Goal: Transaction & Acquisition: Book appointment/travel/reservation

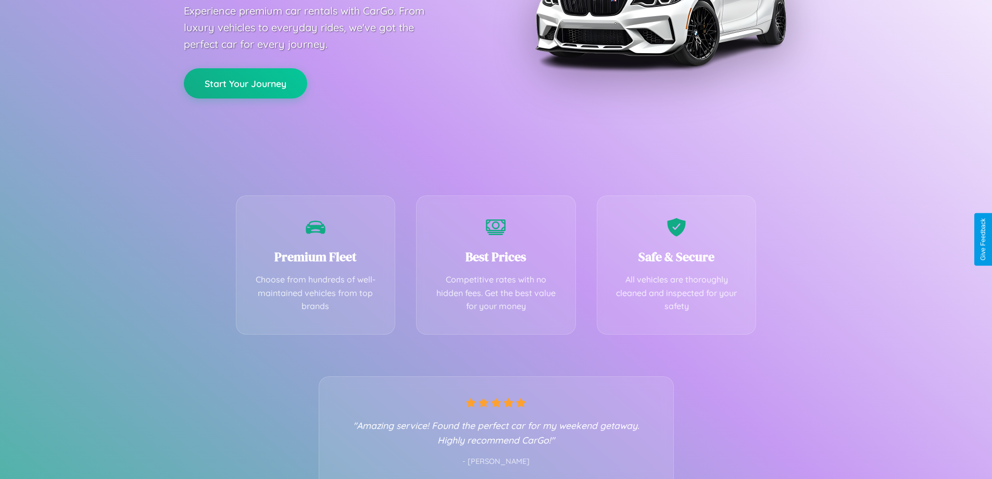
scroll to position [205, 0]
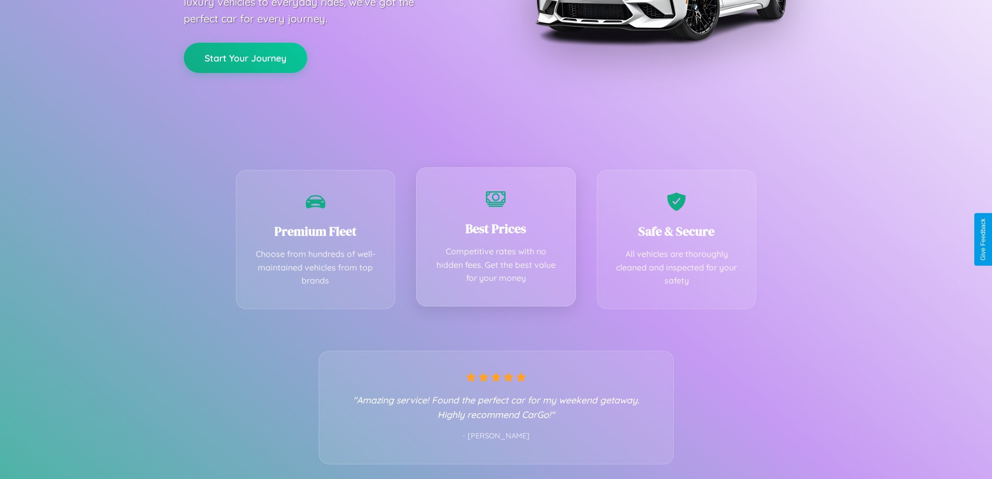
click at [496, 239] on div "Best Prices Competitive rates with no hidden fees. Get the best value for your …" at bounding box center [496, 236] width 160 height 139
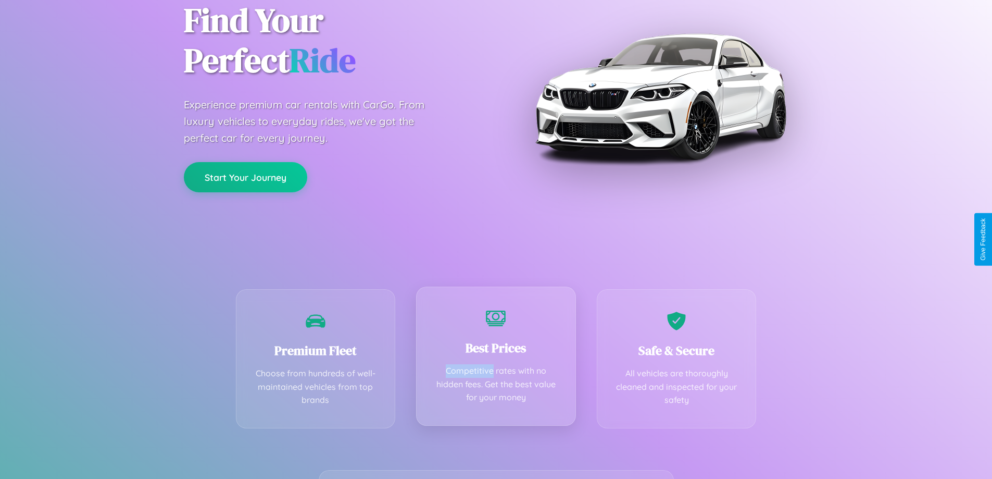
scroll to position [0, 0]
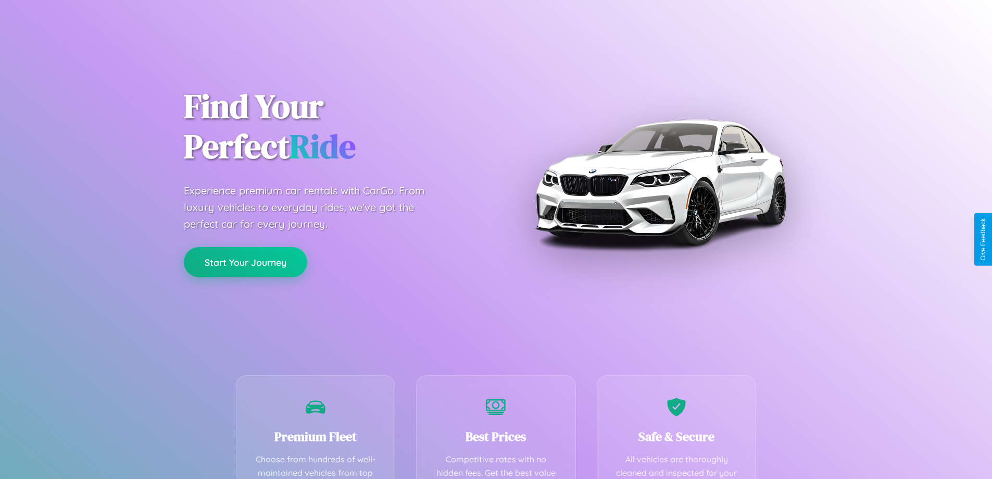
click at [245, 262] on button "Start Your Journey" at bounding box center [245, 262] width 123 height 30
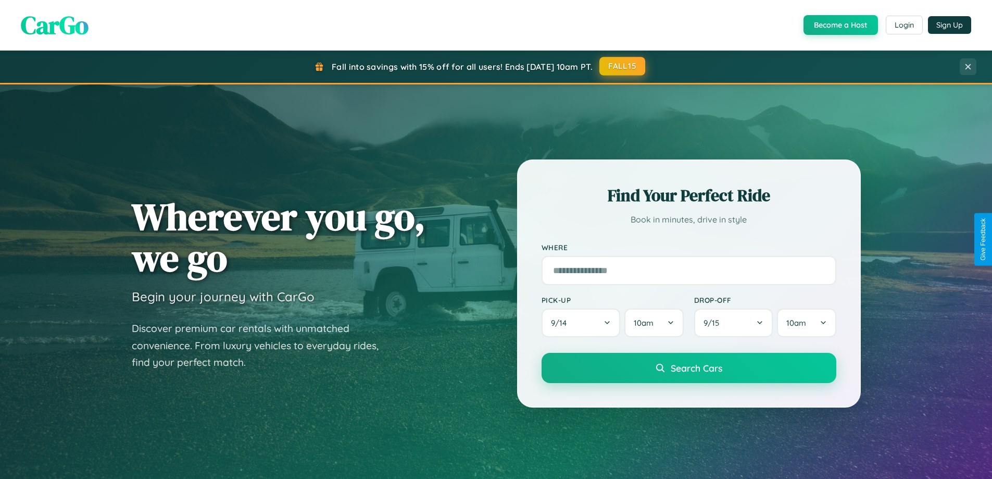
click at [623, 66] on button "FALL15" at bounding box center [622, 66] width 46 height 19
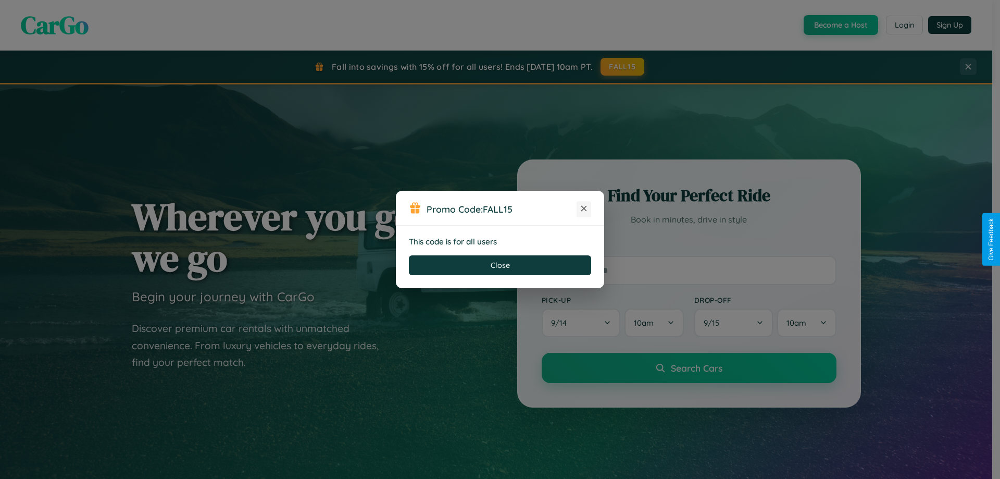
click at [584, 209] on icon at bounding box center [584, 208] width 10 height 10
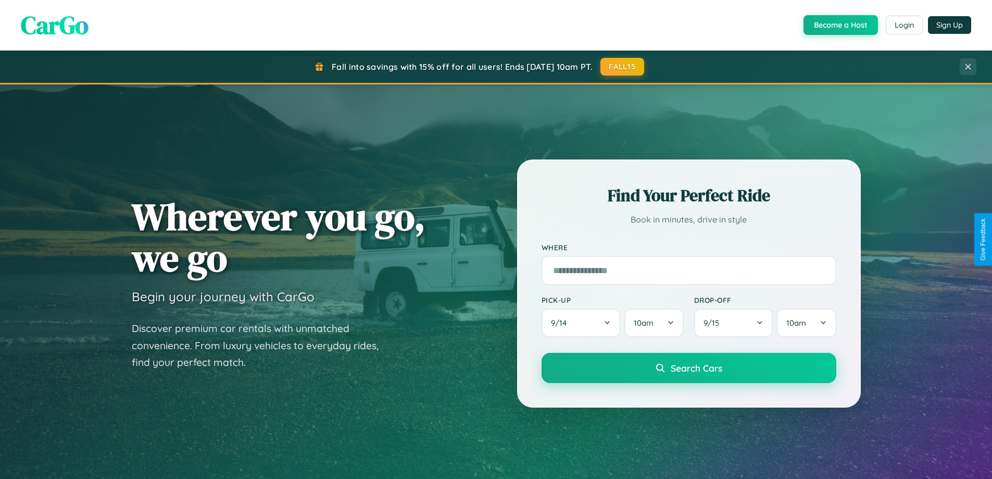
scroll to position [1444, 0]
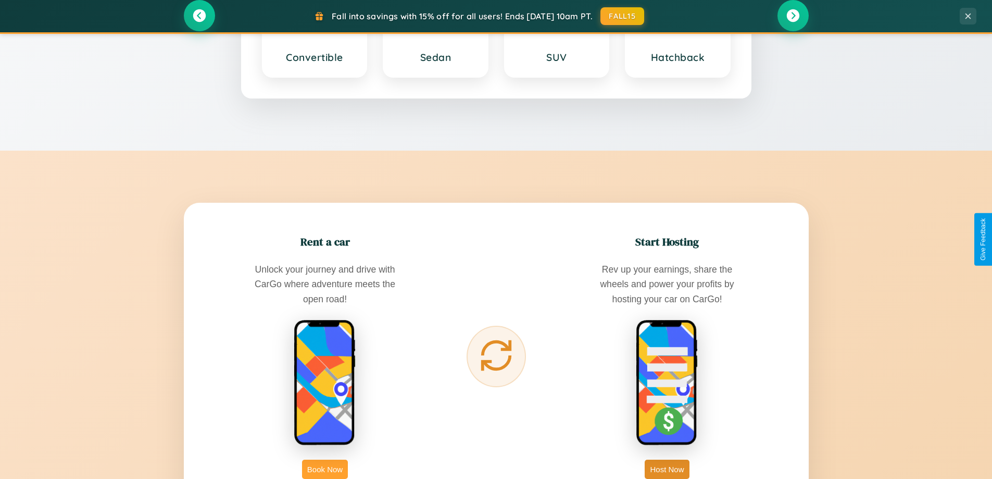
click at [325, 469] on button "Book Now" at bounding box center [325, 468] width 46 height 19
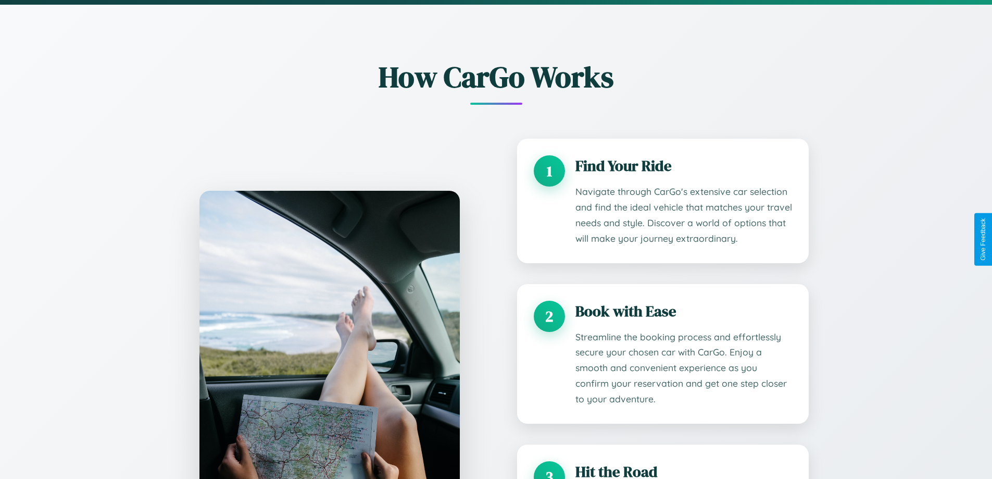
scroll to position [141, 0]
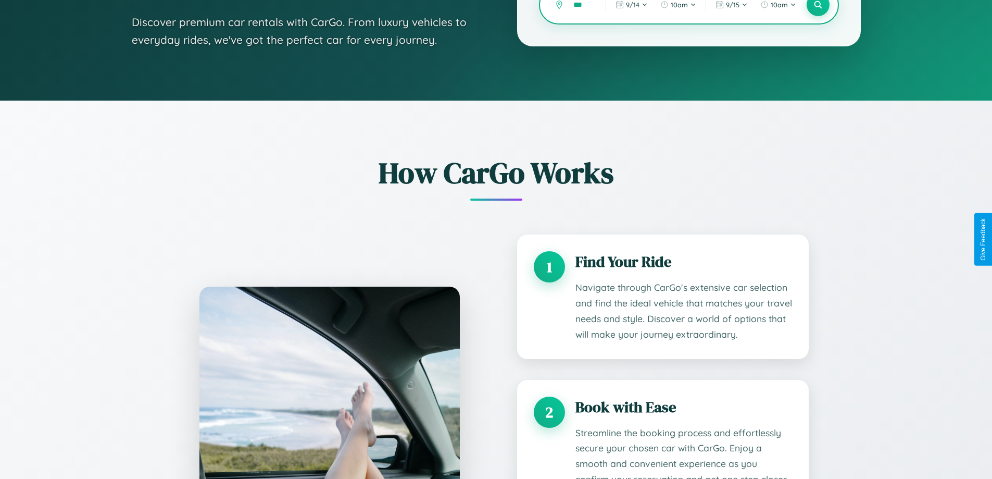
type input "****"
